Goal: Information Seeking & Learning: Learn about a topic

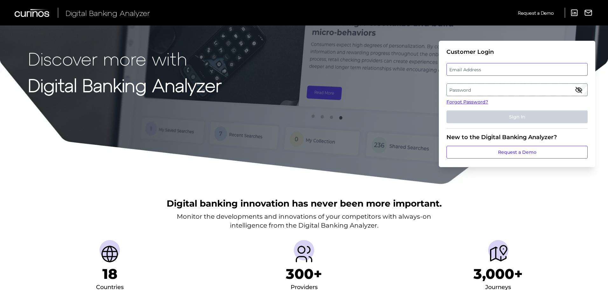
type input "[PERSON_NAME][EMAIL_ADDRESS][PERSON_NAME][DOMAIN_NAME]"
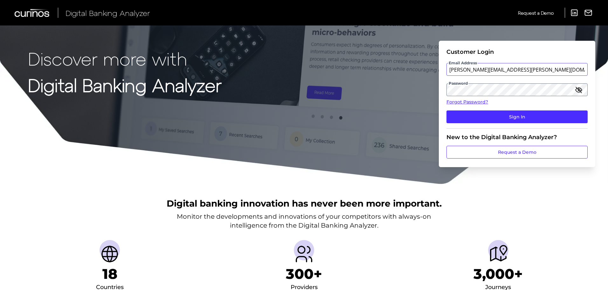
click at [497, 69] on div "Email Address [PERSON_NAME][EMAIL_ADDRESS][PERSON_NAME][DOMAIN_NAME]" at bounding box center [516, 69] width 141 height 13
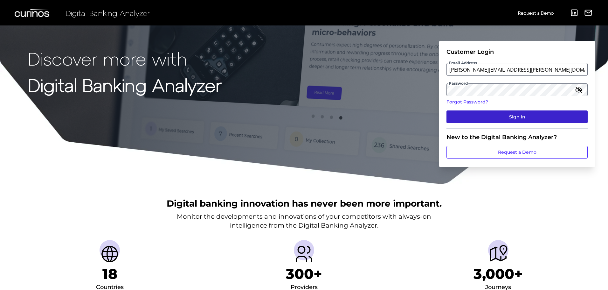
click at [496, 116] on button "Sign In" at bounding box center [516, 116] width 141 height 13
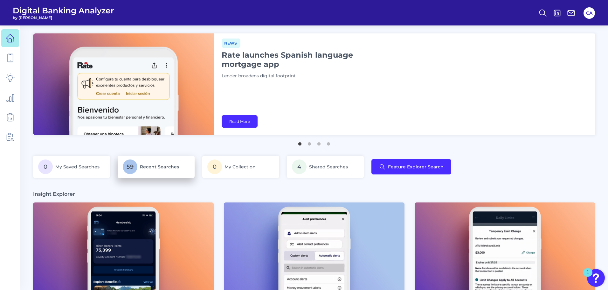
click at [140, 162] on p "59 Recent Searches" at bounding box center [156, 166] width 67 height 15
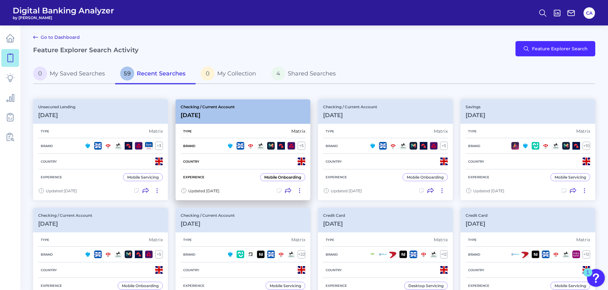
click at [229, 111] on div "Checking / Current Account [DATE]" at bounding box center [208, 111] width 54 height 14
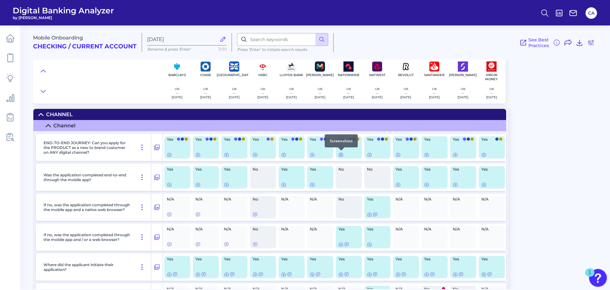
click at [340, 152] on div at bounding box center [341, 150] width 6 height 6
click at [340, 154] on icon at bounding box center [341, 154] width 5 height 5
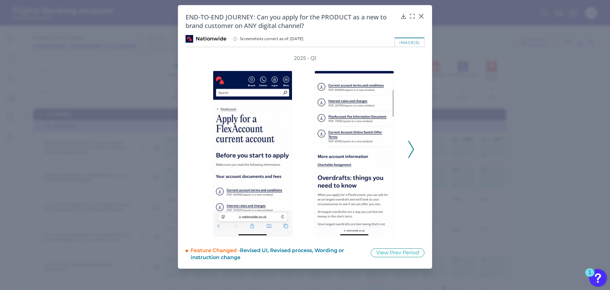
click at [423, 12] on div "END-TO-END JOURNEY: Can you apply for the PRODUCT as a new to brand customer on…" at bounding box center [305, 136] width 254 height 263
click at [421, 17] on div at bounding box center [421, 20] width 6 height 6
click at [419, 21] on div at bounding box center [421, 20] width 6 height 6
click at [421, 16] on icon at bounding box center [422, 16] width 4 height 4
